Goal: Information Seeking & Learning: Learn about a topic

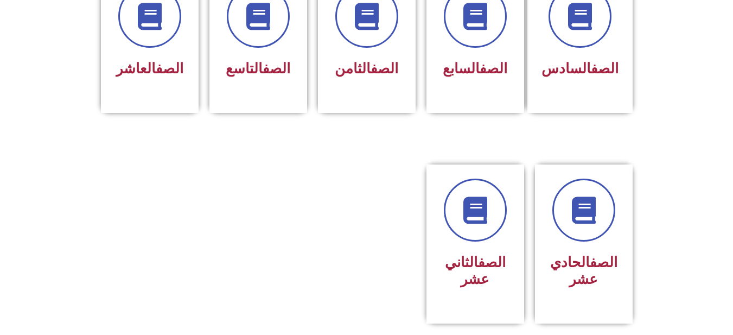
scroll to position [531, 0]
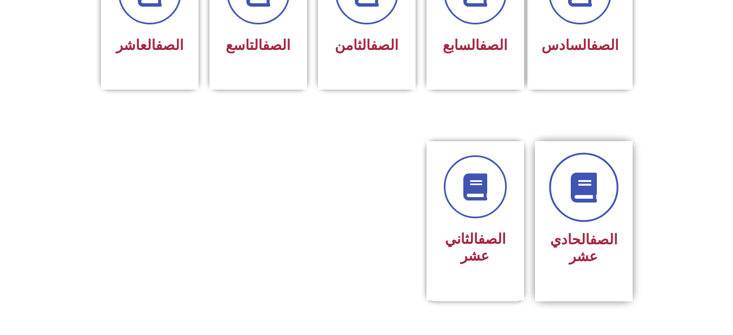
click at [575, 201] on link at bounding box center [583, 186] width 69 height 69
click at [575, 180] on icon at bounding box center [584, 188] width 30 height 30
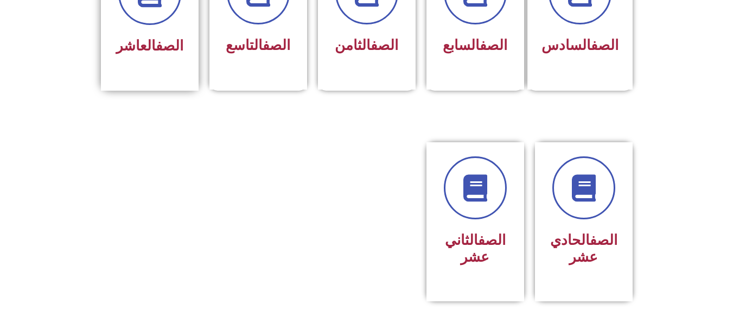
click at [156, 37] on link "الصف" at bounding box center [170, 45] width 28 height 16
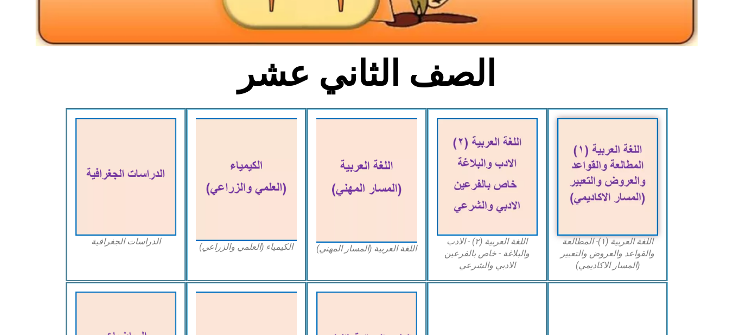
scroll to position [217, 0]
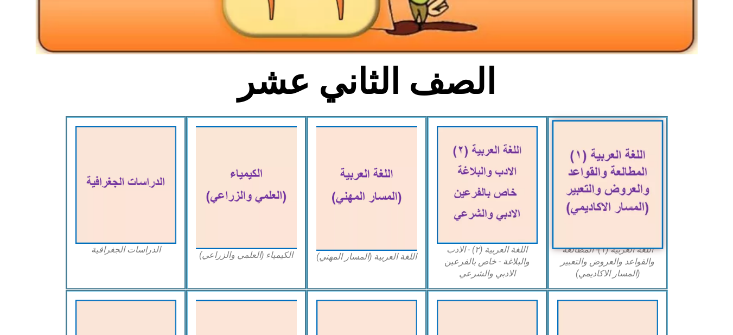
click at [576, 184] on img at bounding box center [607, 184] width 111 height 129
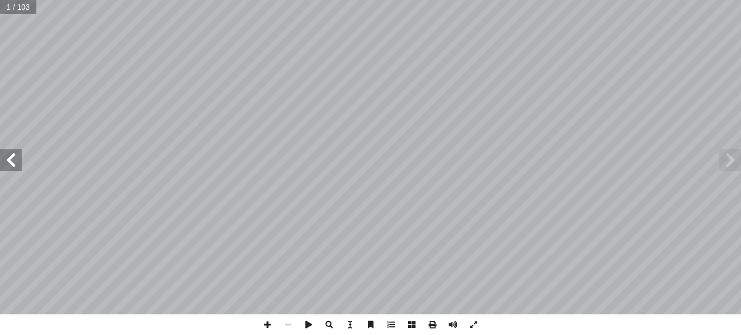
click at [21, 160] on span at bounding box center [11, 160] width 22 height 22
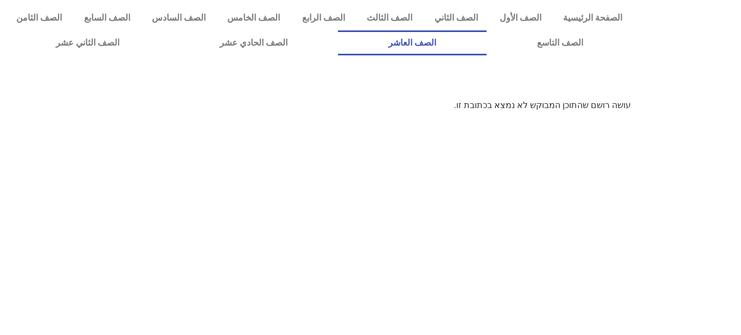
click at [487, 43] on link "الصف العاشر" at bounding box center [412, 42] width 149 height 25
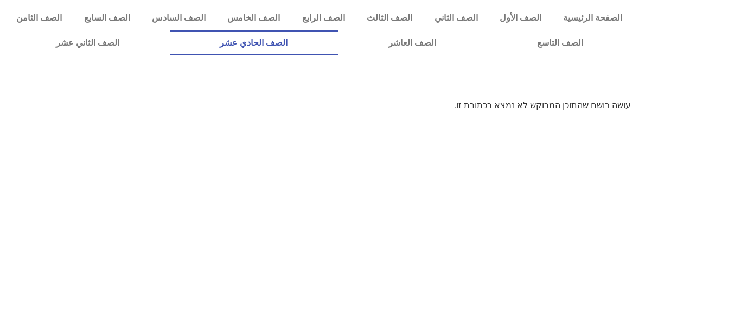
click at [309, 42] on link "الصف الحادي عشر" at bounding box center [254, 42] width 169 height 25
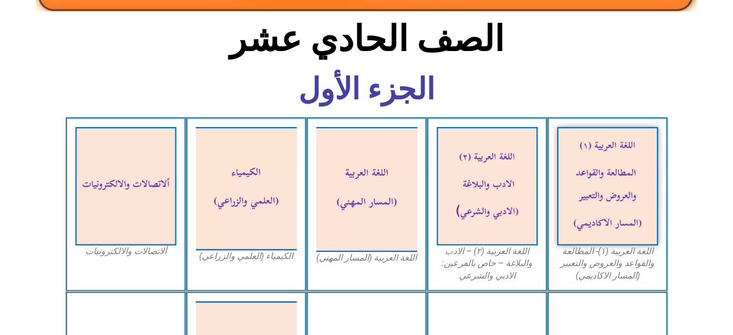
scroll to position [292, 0]
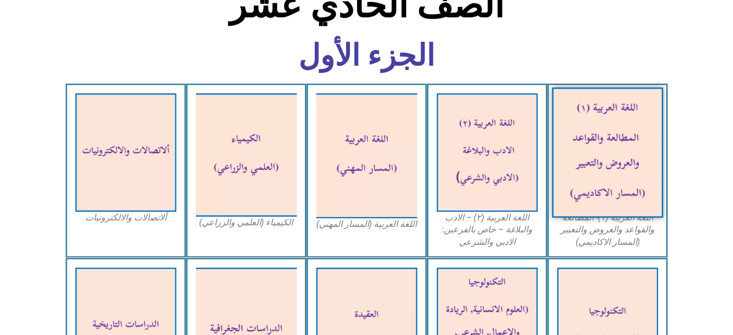
click at [590, 153] on img at bounding box center [607, 152] width 111 height 130
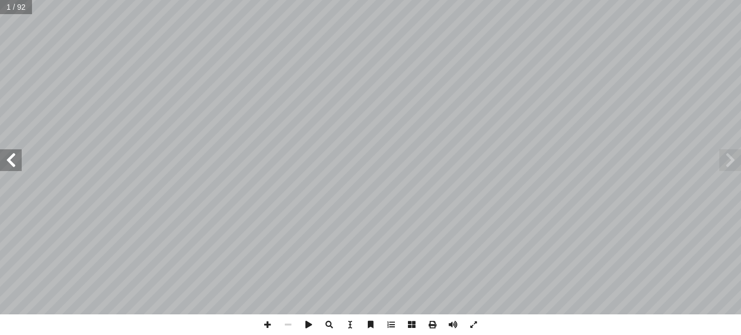
click at [17, 162] on span at bounding box center [11, 160] width 22 height 22
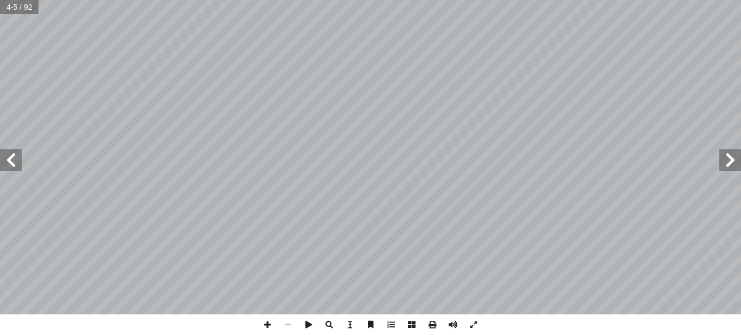
click at [17, 162] on span at bounding box center [11, 160] width 22 height 22
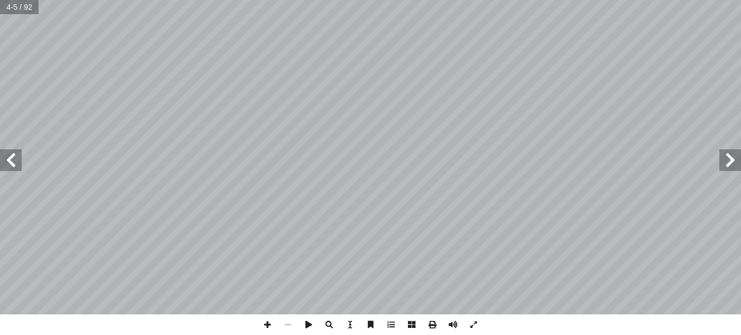
click at [17, 162] on span at bounding box center [11, 160] width 22 height 22
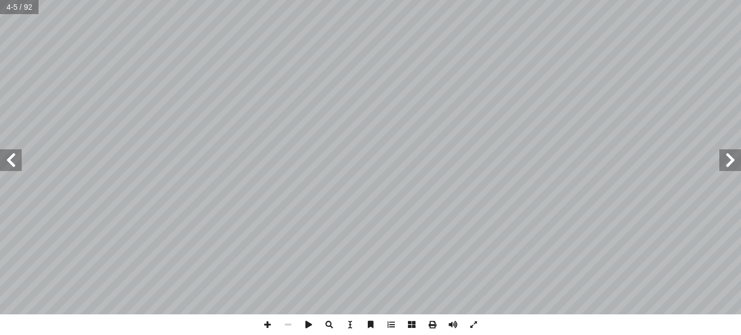
click at [17, 162] on span at bounding box center [11, 160] width 22 height 22
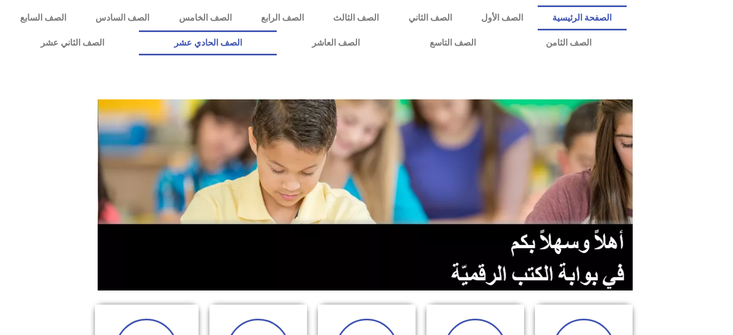
click at [277, 41] on link "الصف الحادي عشر" at bounding box center [208, 42] width 138 height 25
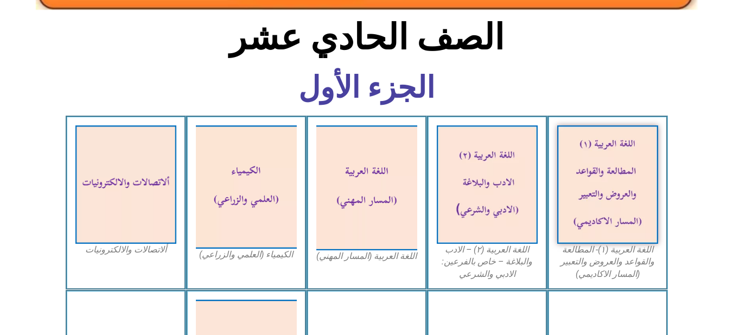
scroll to position [260, 0]
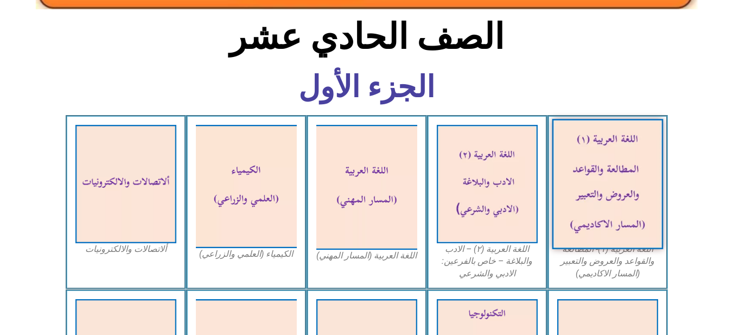
click at [605, 208] on img at bounding box center [607, 184] width 111 height 130
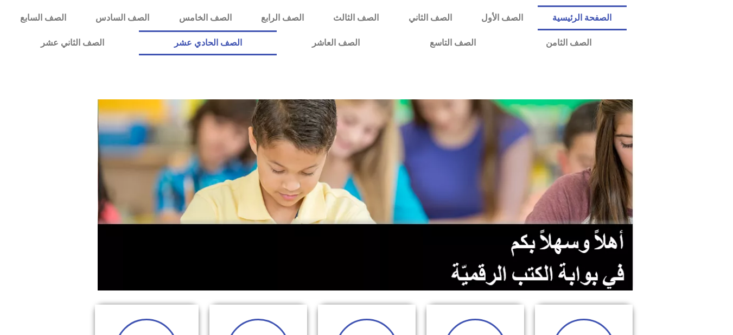
click at [277, 40] on link "الصف الحادي عشر" at bounding box center [208, 42] width 138 height 25
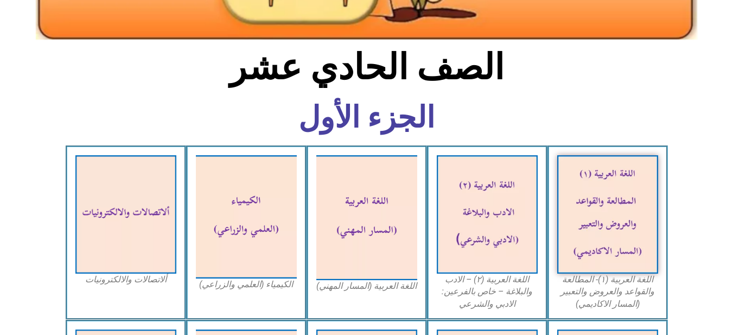
scroll to position [239, 0]
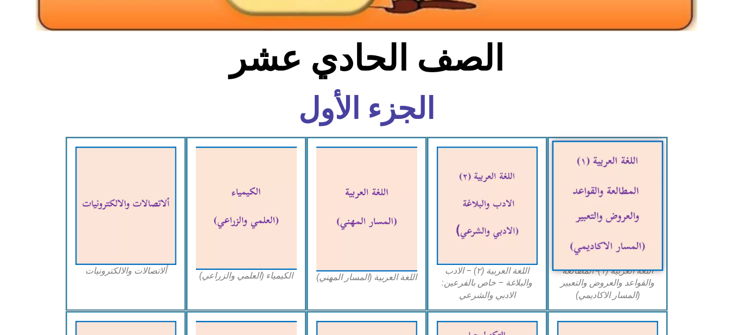
click at [611, 231] on img at bounding box center [607, 206] width 111 height 130
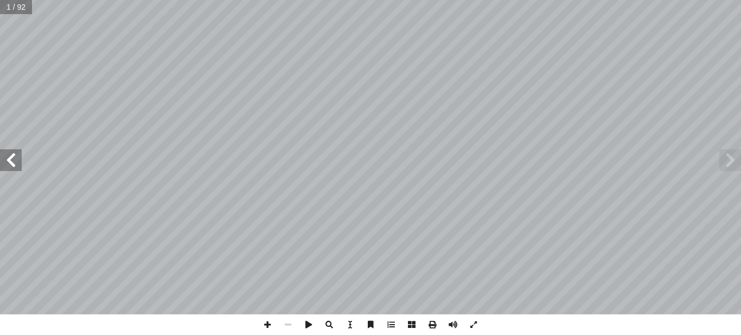
click at [16, 164] on span at bounding box center [11, 160] width 22 height 22
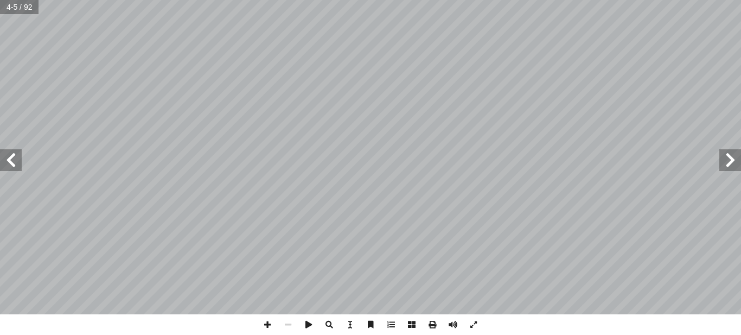
click at [16, 164] on span at bounding box center [11, 160] width 22 height 22
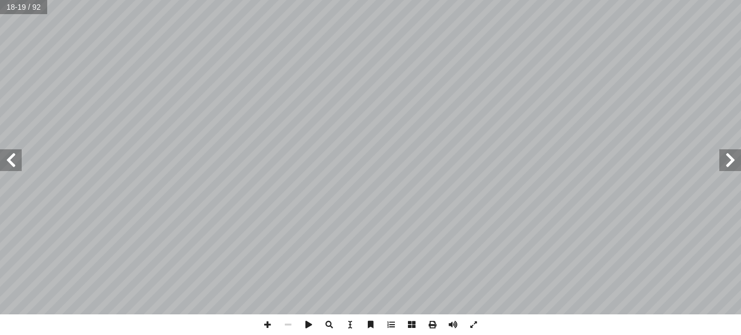
click at [16, 164] on span at bounding box center [11, 160] width 22 height 22
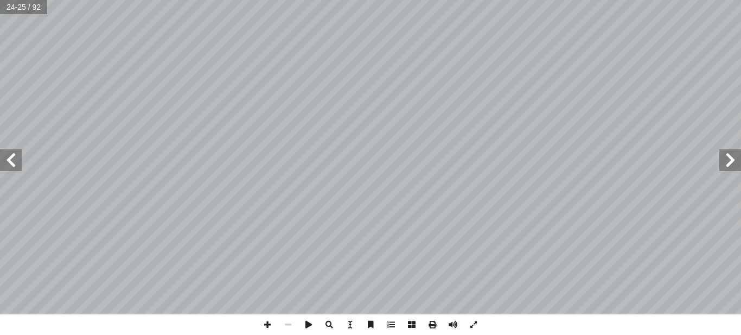
click at [16, 164] on span at bounding box center [11, 160] width 22 height 22
click at [731, 167] on span at bounding box center [730, 160] width 22 height 22
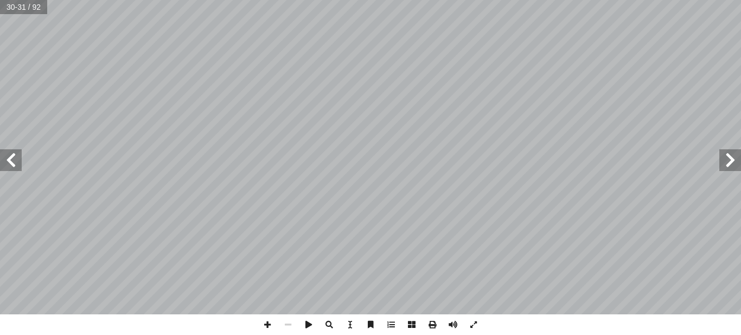
click at [731, 167] on span at bounding box center [730, 160] width 22 height 22
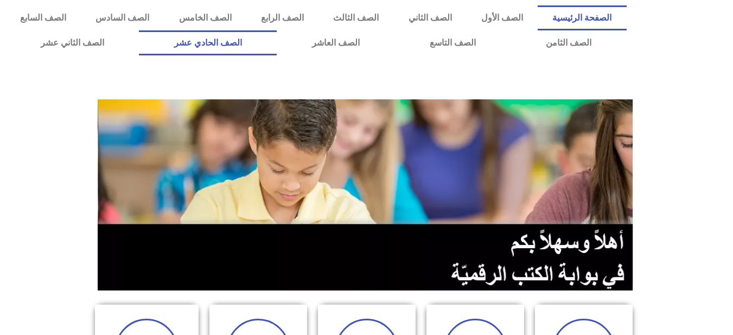
click at [277, 43] on link "الصف الحادي عشر" at bounding box center [208, 42] width 138 height 25
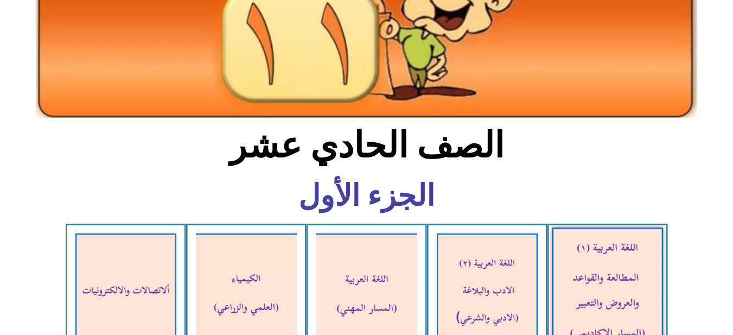
click at [645, 272] on img at bounding box center [607, 292] width 111 height 130
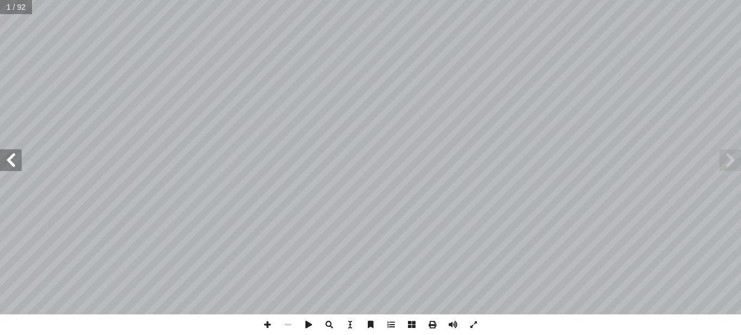
click at [14, 158] on span at bounding box center [11, 160] width 22 height 22
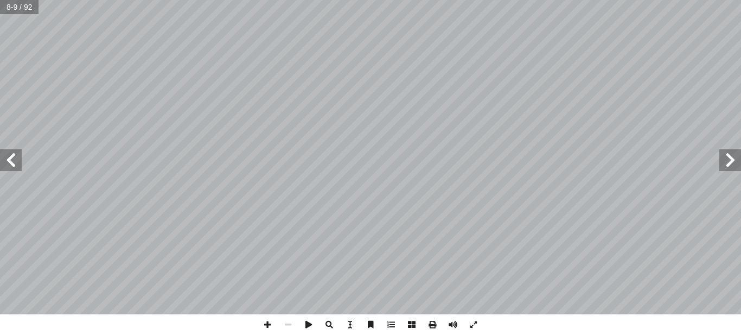
click at [14, 158] on span at bounding box center [11, 160] width 22 height 22
